Goal: Information Seeking & Learning: Check status

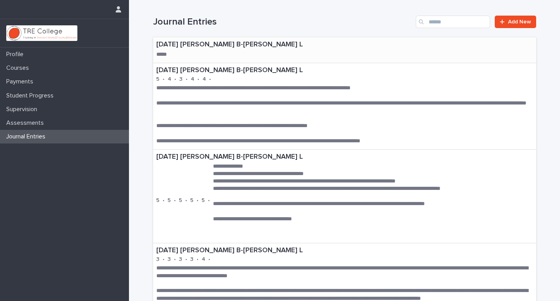
click at [238, 44] on p "[DATE] [PERSON_NAME] B-[PERSON_NAME] L" at bounding box center [236, 45] width 160 height 9
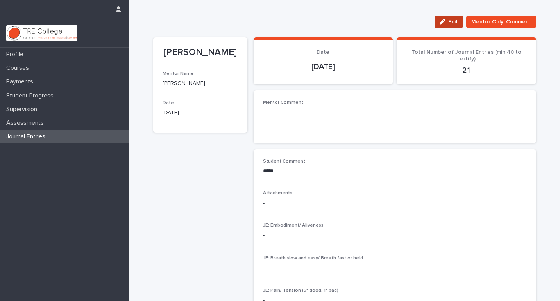
click at [452, 23] on span "Edit" at bounding box center [453, 21] width 10 height 5
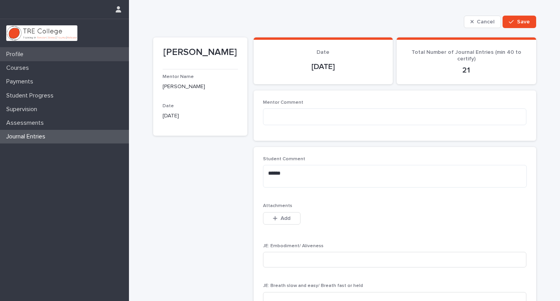
click at [37, 59] on div "Profile" at bounding box center [64, 55] width 129 height 14
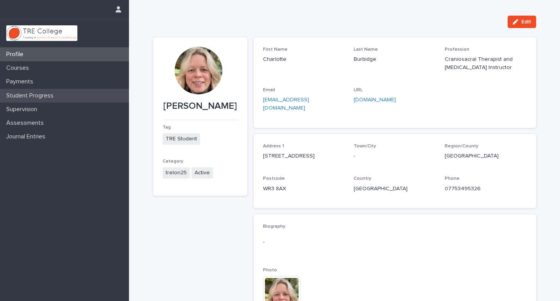
click at [29, 94] on p "Student Progress" at bounding box center [31, 95] width 57 height 7
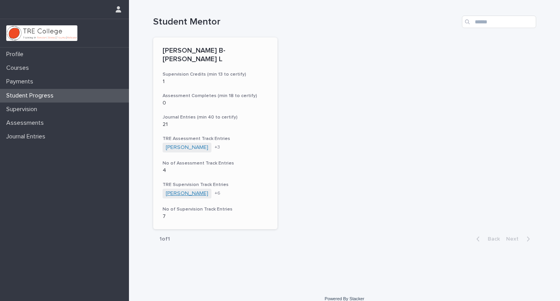
click at [204, 191] on link "[PERSON_NAME]" at bounding box center [187, 194] width 43 height 7
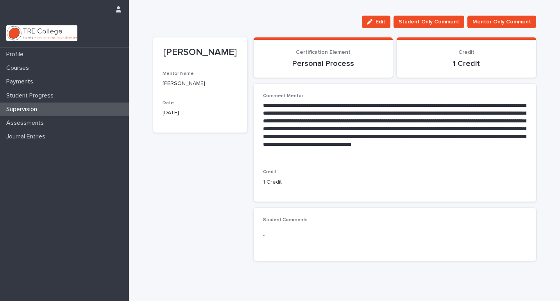
click at [24, 109] on p "Supervision" at bounding box center [23, 109] width 40 height 7
